Goal: Task Accomplishment & Management: Manage account settings

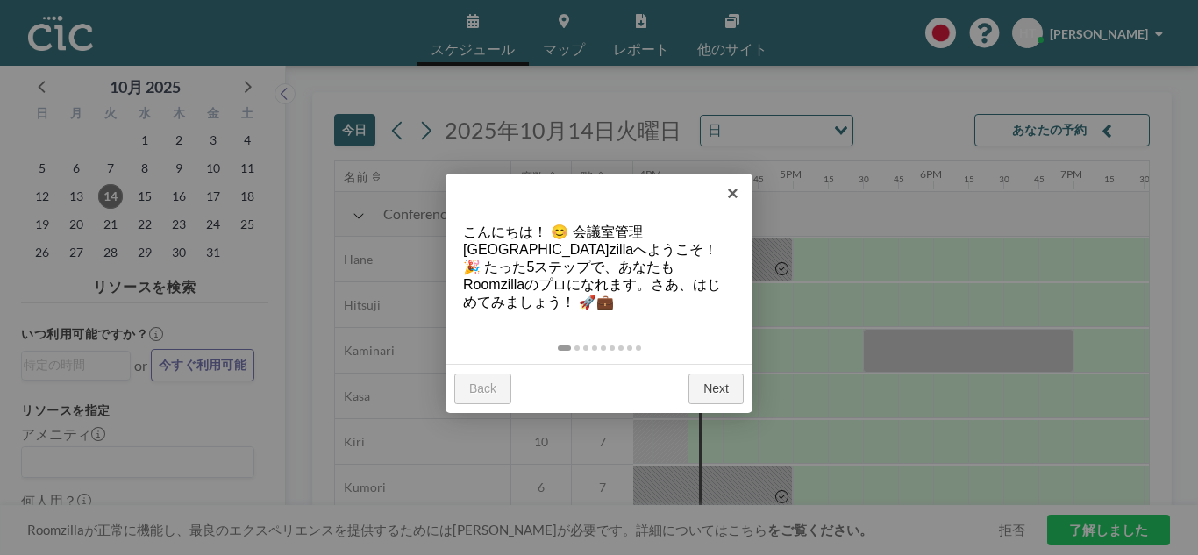
scroll to position [0, 2246]
click at [736, 192] on link "×" at bounding box center [732, 193] width 39 height 39
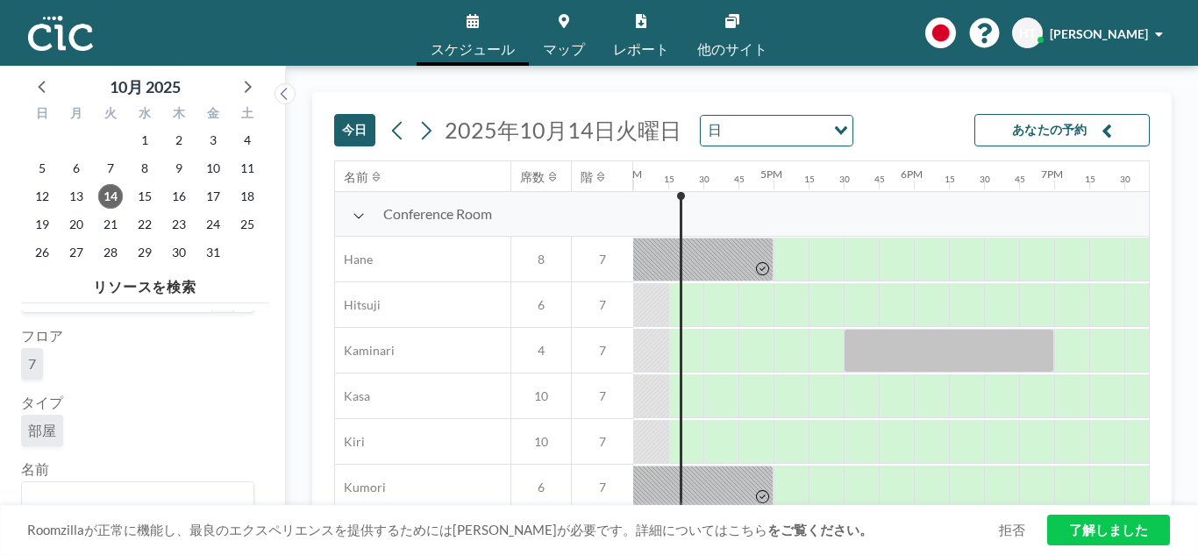
scroll to position [0, 0]
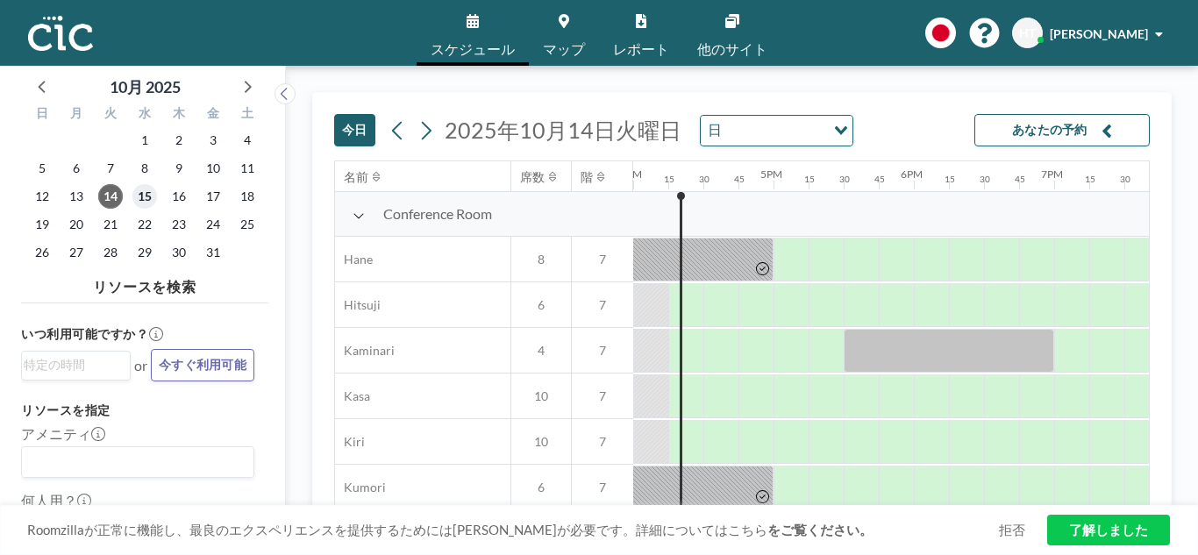
click at [149, 197] on span "15" at bounding box center [144, 196] width 25 height 25
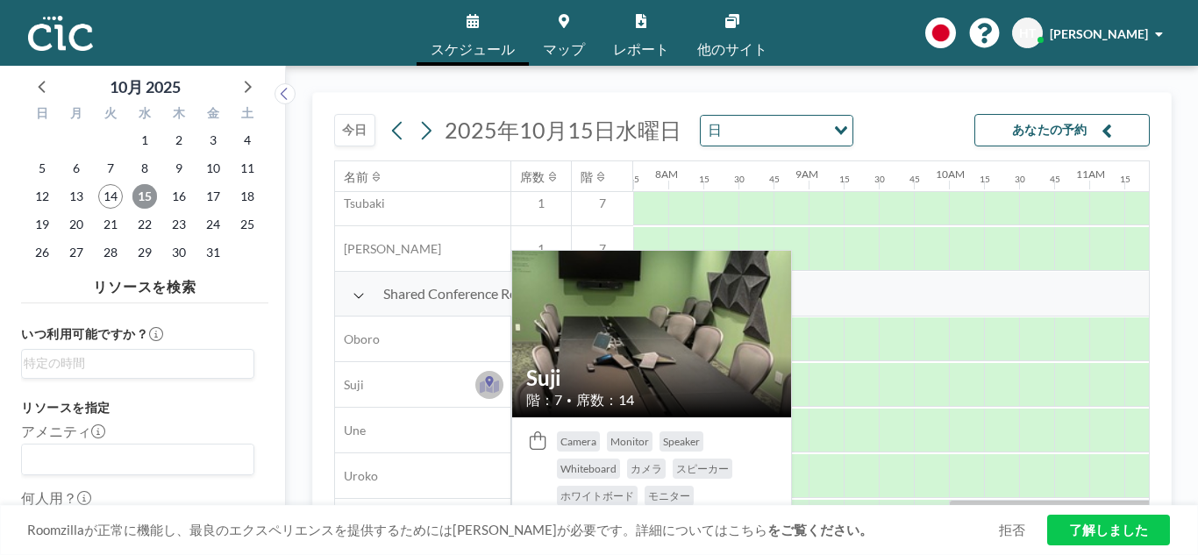
scroll to position [1316, 1088]
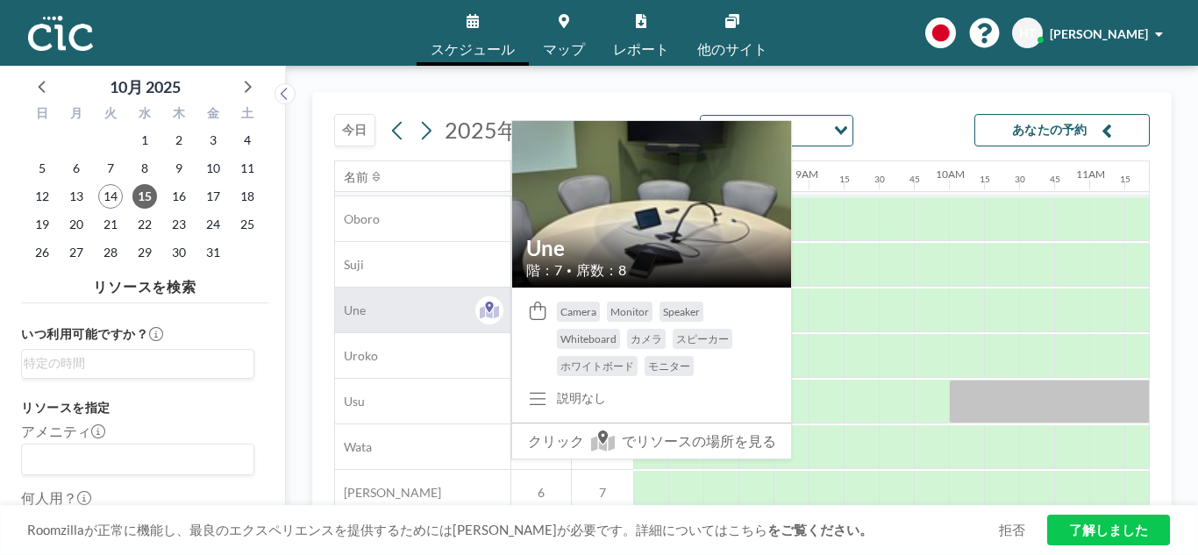
click at [378, 313] on div "Une" at bounding box center [422, 310] width 175 height 45
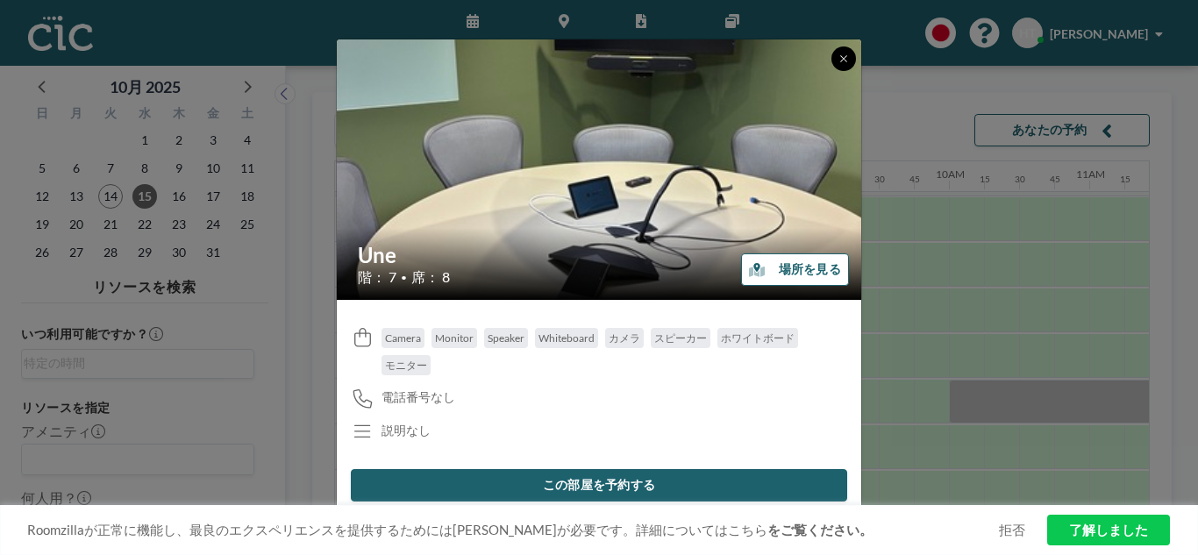
click at [844, 62] on icon at bounding box center [844, 59] width 11 height 11
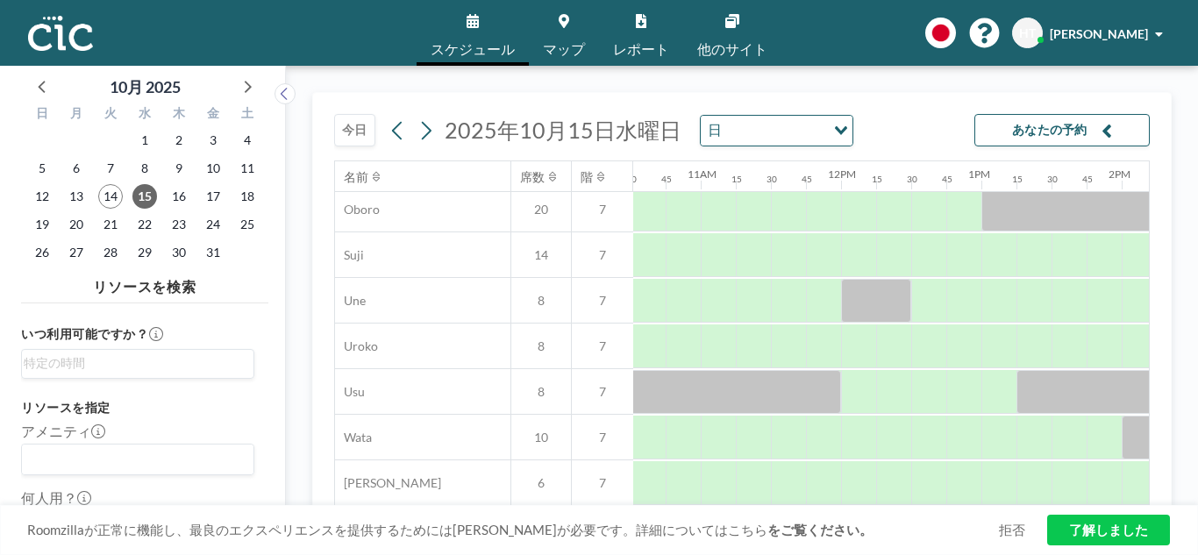
scroll to position [1335, 0]
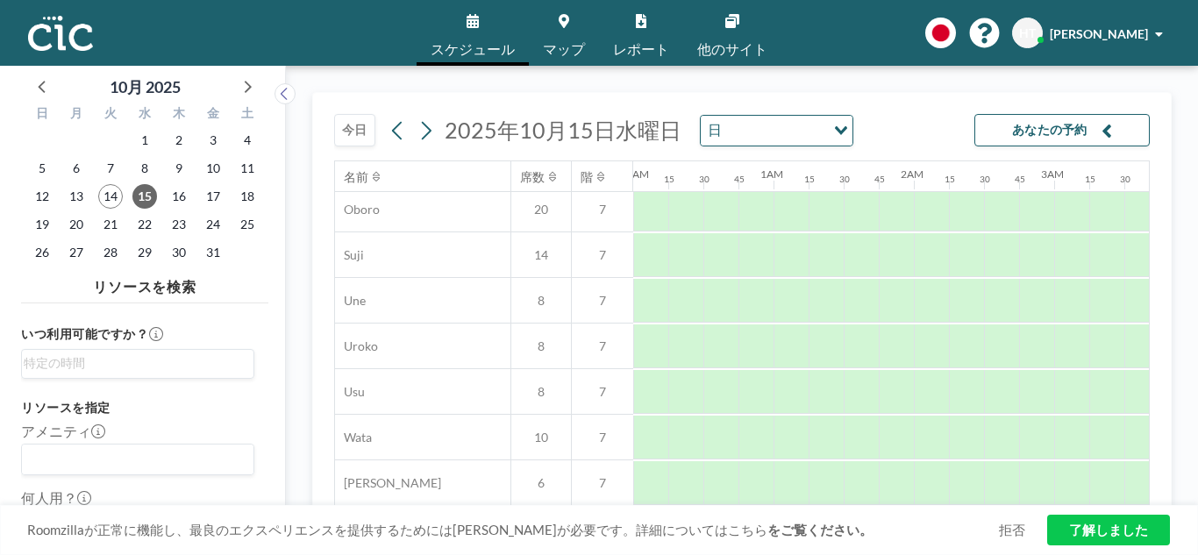
click at [1156, 33] on span at bounding box center [1159, 34] width 8 height 12
click at [1105, 120] on span "ログアウト" at bounding box center [1110, 120] width 61 height 18
